Goal: Find specific page/section: Find specific page/section

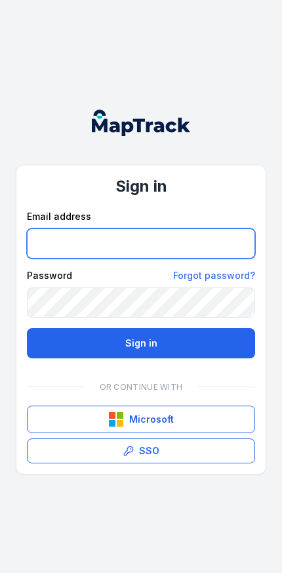
type input "**********"
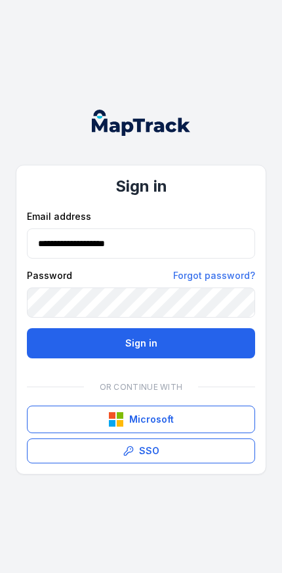
click at [141, 343] on button "Sign in" at bounding box center [141, 343] width 229 height 30
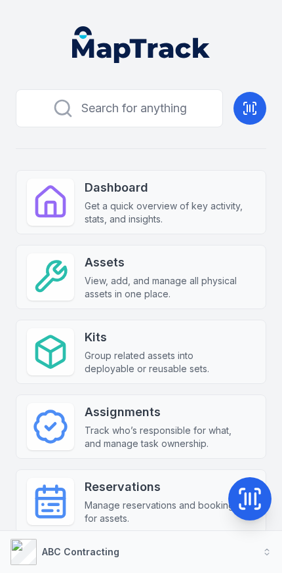
click at [216, 545] on button "ABC Contracting" at bounding box center [141, 552] width 282 height 42
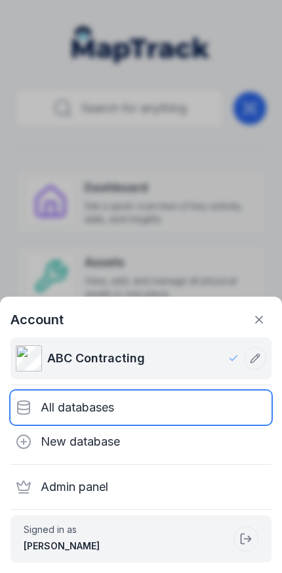
click at [206, 409] on div "All databases" at bounding box center [141, 408] width 261 height 34
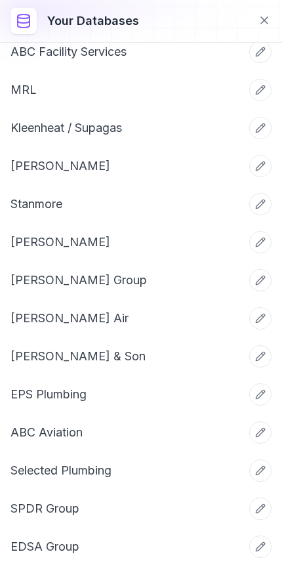
scroll to position [97, 0]
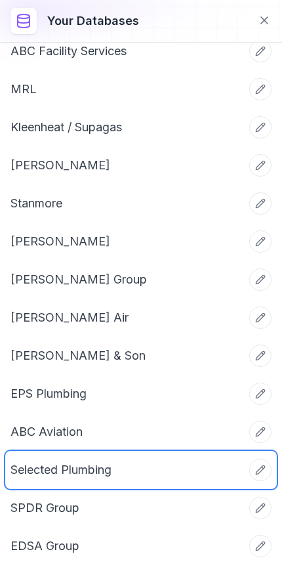
click at [162, 466] on link "Selected Plumbing" at bounding box center [126, 470] width 230 height 18
